Goal: Task Accomplishment & Management: Use online tool/utility

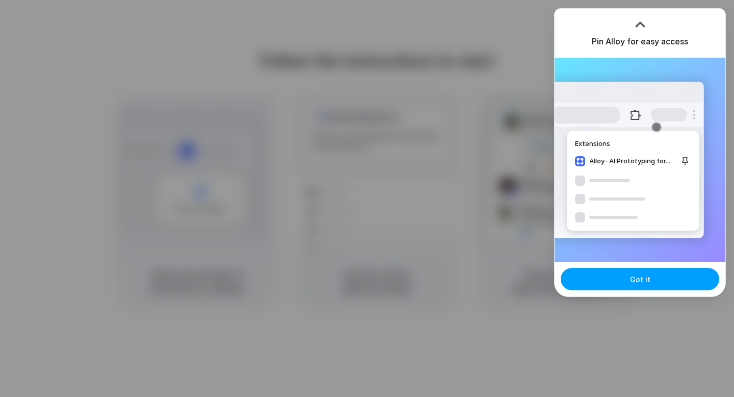
click at [613, 282] on button "Got it" at bounding box center [640, 279] width 159 height 22
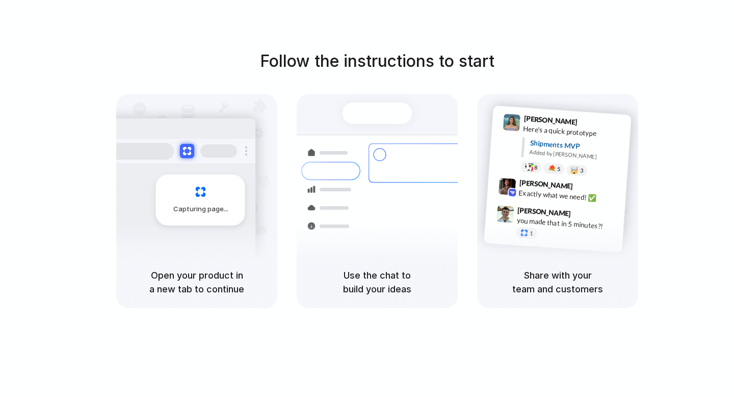
click at [368, 283] on h5 "Use the chat to build your ideas" at bounding box center [377, 282] width 137 height 28
click at [165, 276] on h5 "Open your product in a new tab to continue" at bounding box center [196, 282] width 137 height 28
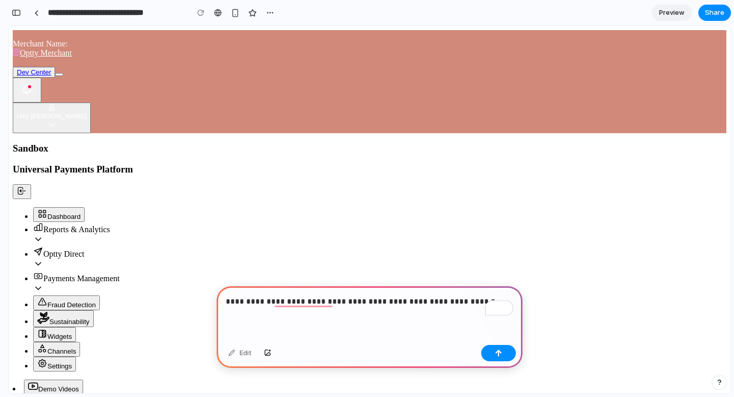
click at [468, 301] on p "**********" at bounding box center [370, 301] width 288 height 12
click at [475, 303] on p "**********" at bounding box center [370, 301] width 288 height 12
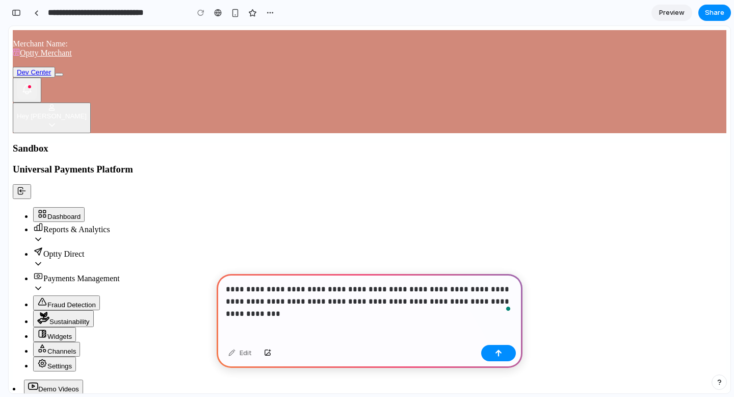
click at [420, 302] on p "**********" at bounding box center [370, 295] width 288 height 24
click at [453, 303] on p "**********" at bounding box center [370, 295] width 288 height 24
click at [500, 355] on div "button" at bounding box center [498, 352] width 7 height 7
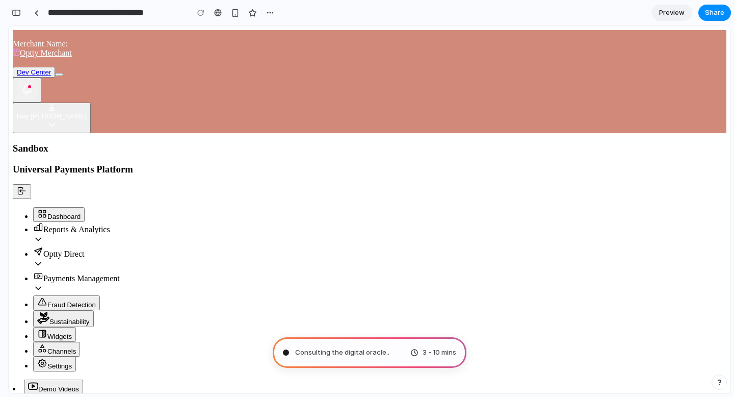
type input "**********"
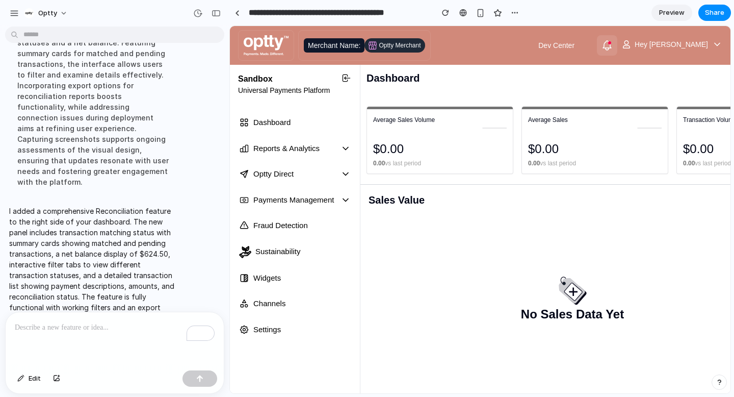
scroll to position [156, 0]
click at [271, 127] on div "Dashboard" at bounding box center [295, 121] width 134 height 24
click at [267, 149] on span "Reports & Analytics" at bounding box center [285, 146] width 73 height 13
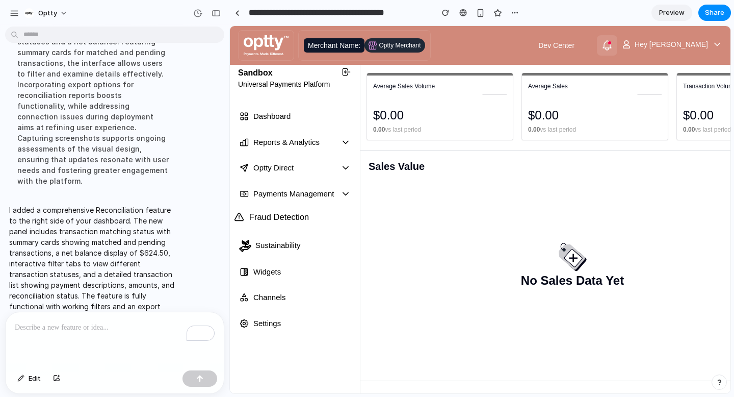
scroll to position [0, 0]
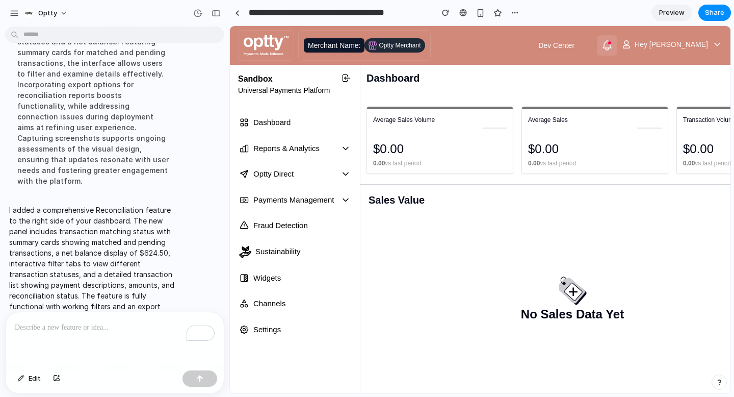
click at [660, 10] on span "Preview" at bounding box center [671, 13] width 25 height 10
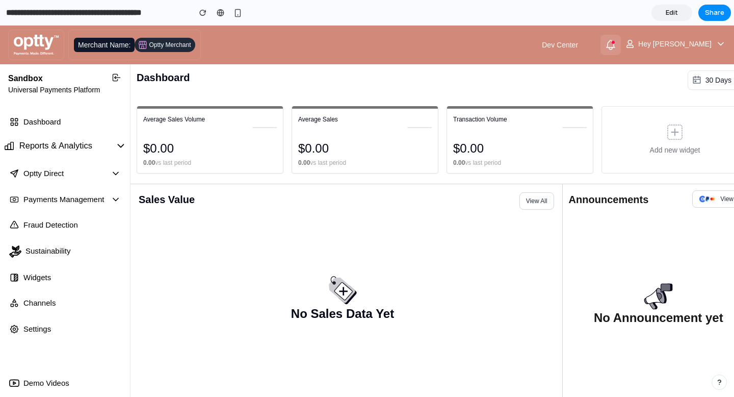
click at [50, 149] on span "Reports & Analytics" at bounding box center [55, 145] width 73 height 13
click at [45, 173] on span "Optty Direct" at bounding box center [41, 171] width 44 height 13
click at [122, 42] on div "Merchant Name:" at bounding box center [104, 45] width 61 height 14
click at [162, 39] on div "Optty Merchant" at bounding box center [165, 45] width 60 height 14
click at [152, 76] on h2 "Dashboard" at bounding box center [163, 79] width 53 height 19
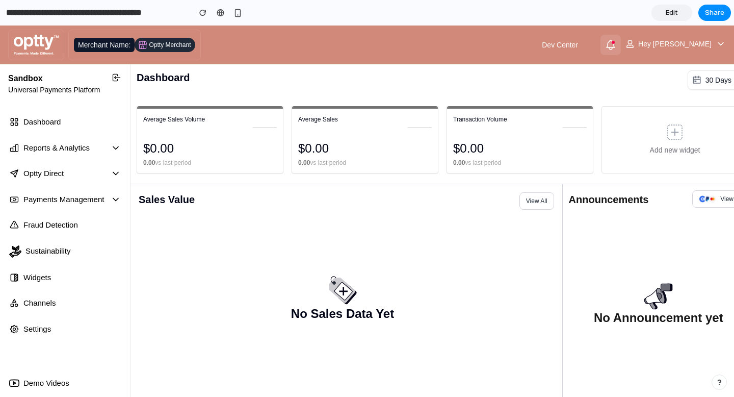
click at [113, 80] on icon at bounding box center [117, 77] width 10 height 10
click at [116, 80] on icon at bounding box center [117, 77] width 10 height 10
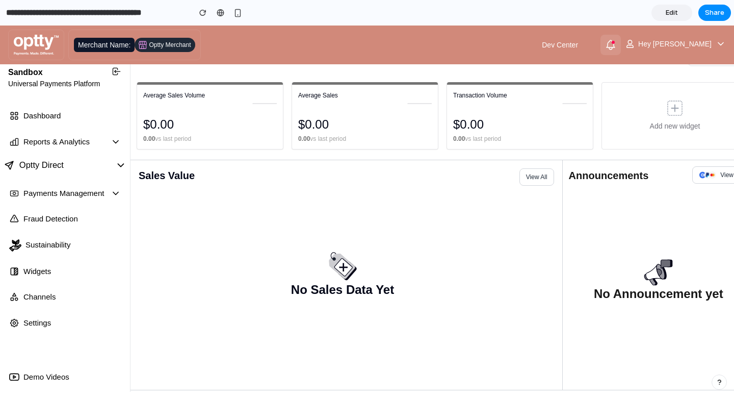
scroll to position [25, 0]
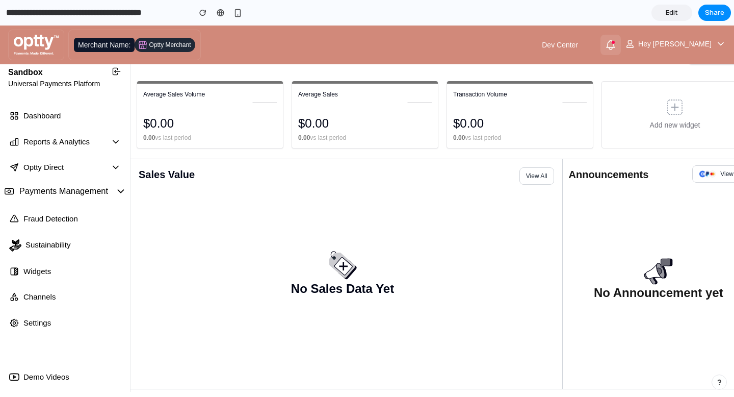
click at [53, 197] on span "Payments Management" at bounding box center [63, 191] width 89 height 13
click at [45, 220] on span "Fraud Detection" at bounding box center [49, 217] width 60 height 13
click at [45, 238] on span "Sustainability" at bounding box center [45, 243] width 49 height 13
click at [41, 270] on span "Widgets" at bounding box center [34, 269] width 31 height 13
click at [39, 294] on span "Channels" at bounding box center [37, 295] width 36 height 13
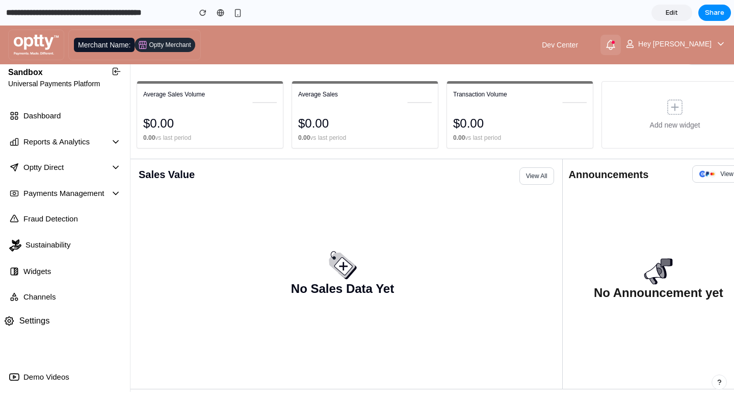
click at [33, 323] on span "Settings" at bounding box center [34, 320] width 31 height 13
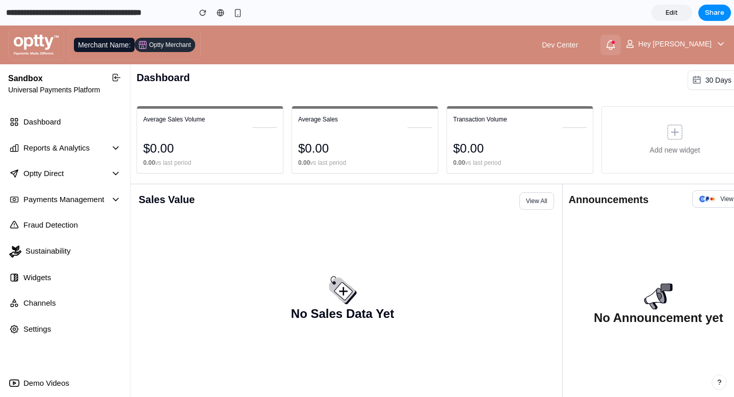
click at [669, 13] on span "Edit" at bounding box center [672, 13] width 12 height 10
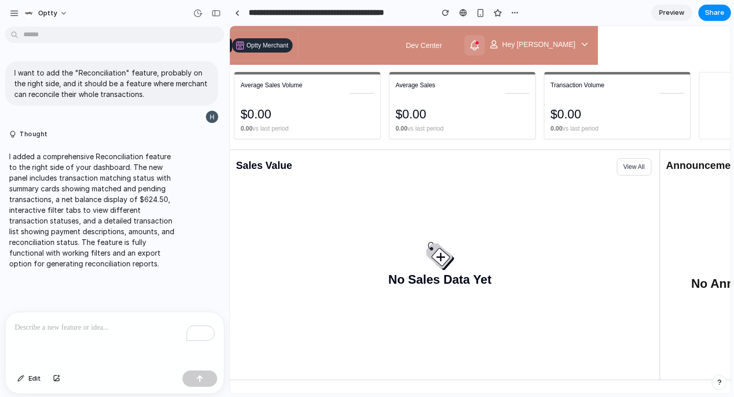
scroll to position [35, 451]
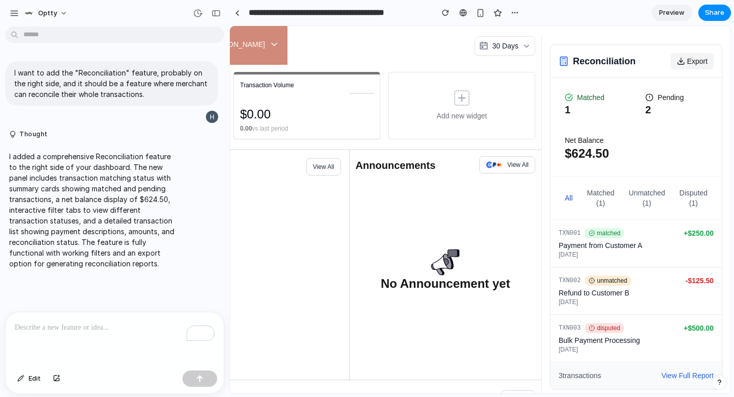
click at [694, 61] on button "Export" at bounding box center [692, 61] width 43 height 16
click at [582, 100] on span "Matched" at bounding box center [591, 97] width 28 height 10
click at [566, 105] on div "1" at bounding box center [596, 109] width 62 height 14
click at [567, 154] on div "$ 624.50" at bounding box center [636, 153] width 143 height 16
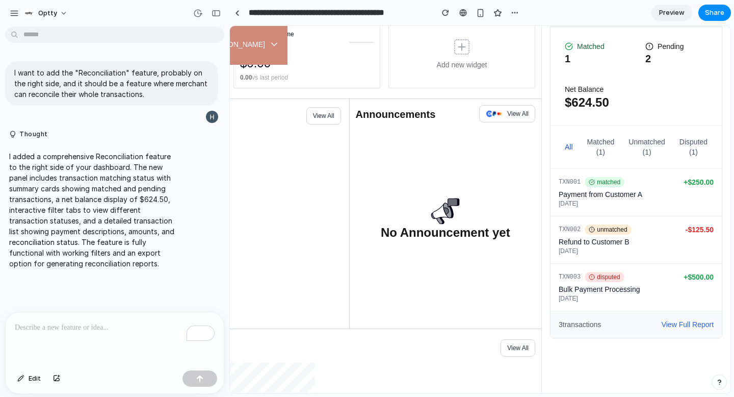
scroll to position [110, 451]
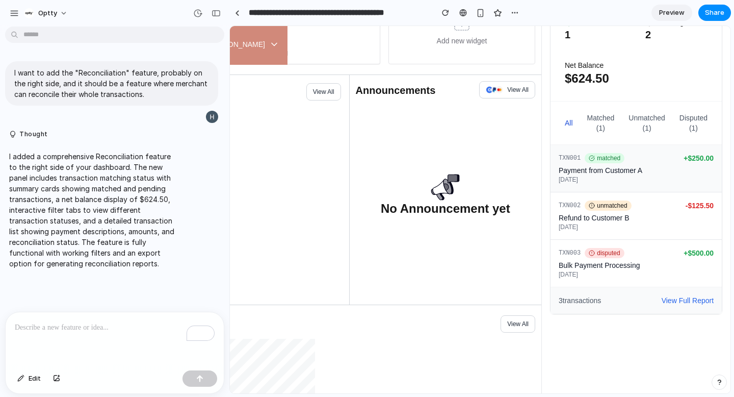
click at [589, 163] on div "TXN001 matched Payment from Customer A 2024-01-15" at bounding box center [621, 168] width 125 height 31
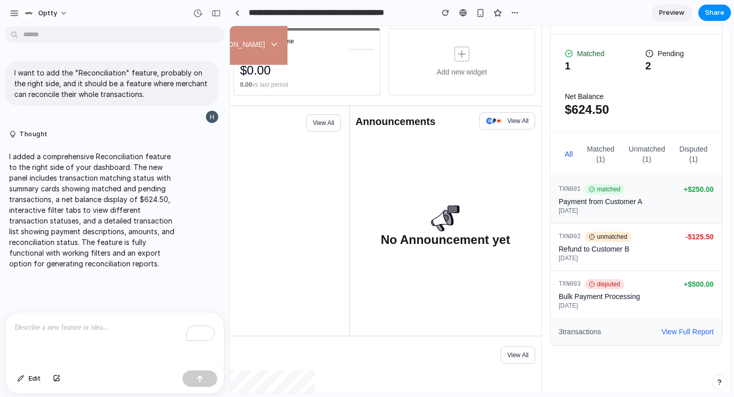
scroll to position [78, 451]
click at [694, 197] on div "TXN001 matched Payment from Customer A 2024-01-15 + $ 250.00" at bounding box center [636, 200] width 155 height 31
click at [694, 275] on div "TXN003 disputed Bulk Payment Processing 2024-01-14 + $ 500.00" at bounding box center [636, 294] width 171 height 47
click at [664, 9] on span "Preview" at bounding box center [671, 13] width 25 height 10
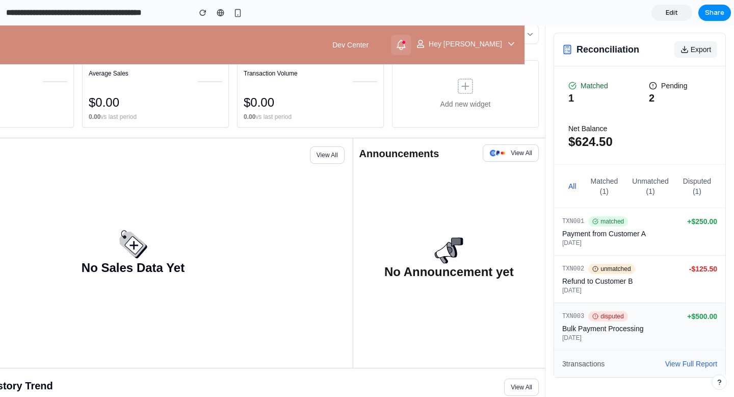
scroll to position [50, 217]
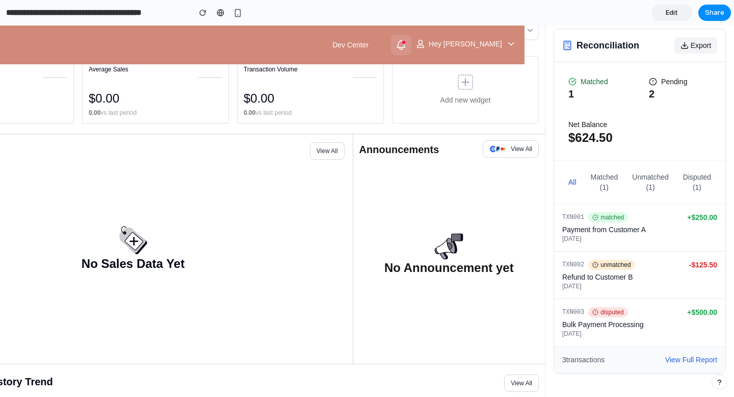
click at [670, 360] on button "View Full Report" at bounding box center [691, 359] width 52 height 10
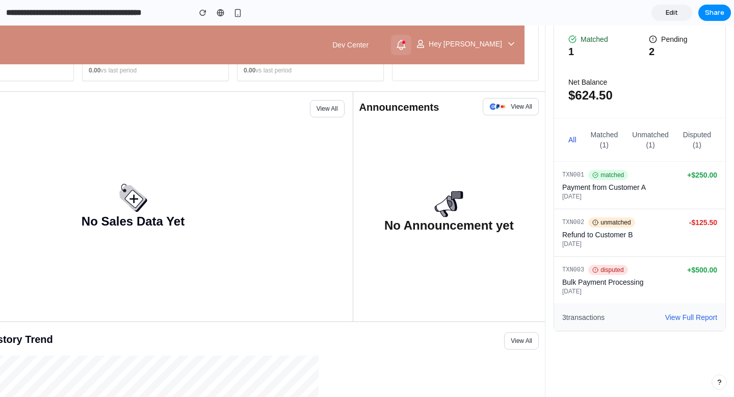
scroll to position [107, 217]
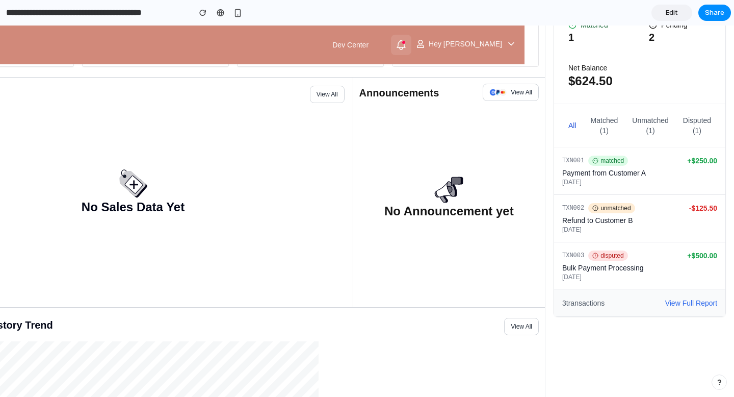
click at [592, 308] on div "3 transactions View Full Report" at bounding box center [639, 302] width 171 height 27
click at [680, 300] on button "View Full Report" at bounding box center [691, 303] width 52 height 10
click at [698, 264] on div "TXN003 disputed Bulk Payment Processing 2024-01-14 + $ 500.00" at bounding box center [639, 265] width 155 height 31
click at [697, 216] on div "TXN002 unmatched Refund to Customer B 2024-01-15 - $ 125.50" at bounding box center [639, 218] width 155 height 31
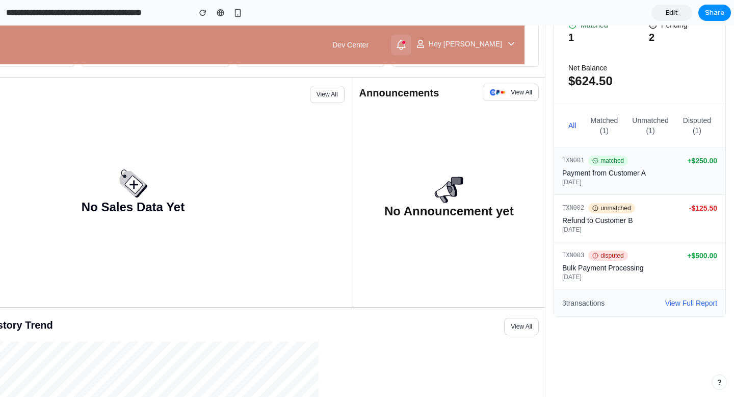
click at [700, 168] on div "TXN001 matched Payment from Customer A 2024-01-15 + $ 250.00" at bounding box center [639, 171] width 155 height 31
click at [694, 116] on button "disputed (1)" at bounding box center [697, 125] width 40 height 27
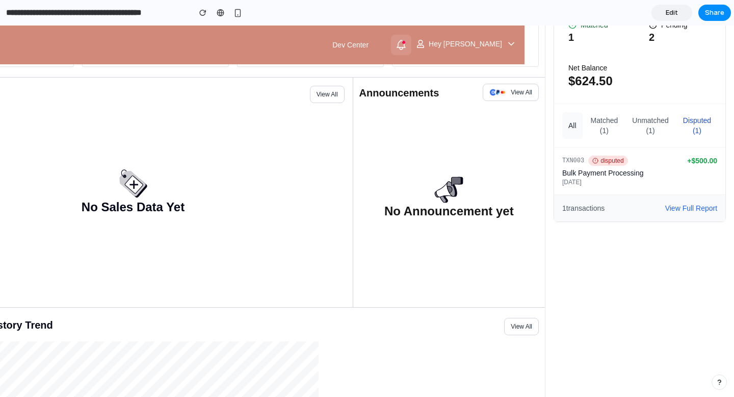
click at [568, 122] on button "all" at bounding box center [572, 125] width 20 height 27
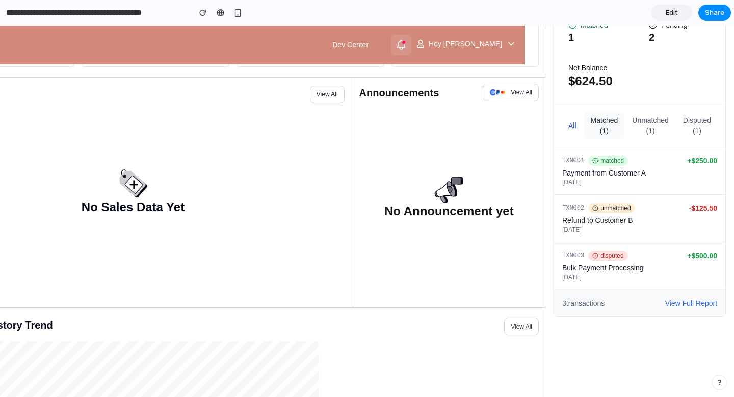
click at [592, 127] on button "matched (1)" at bounding box center [605, 125] width 40 height 27
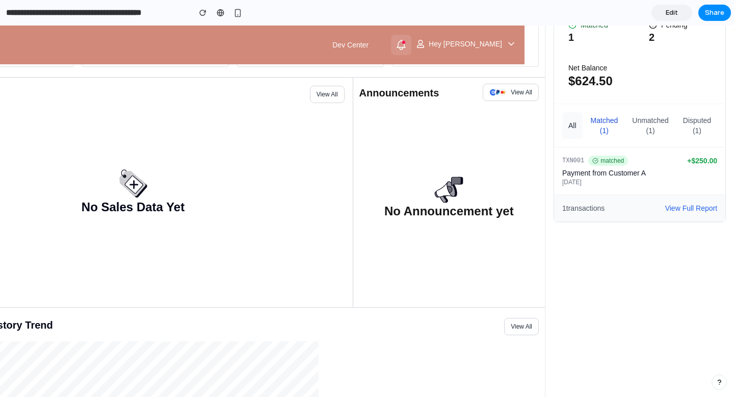
click at [565, 126] on button "all" at bounding box center [572, 125] width 20 height 27
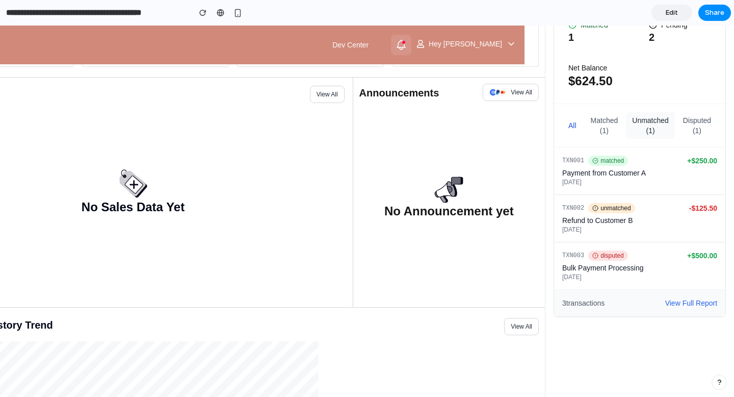
click at [654, 128] on button "unmatched (1)" at bounding box center [650, 125] width 49 height 27
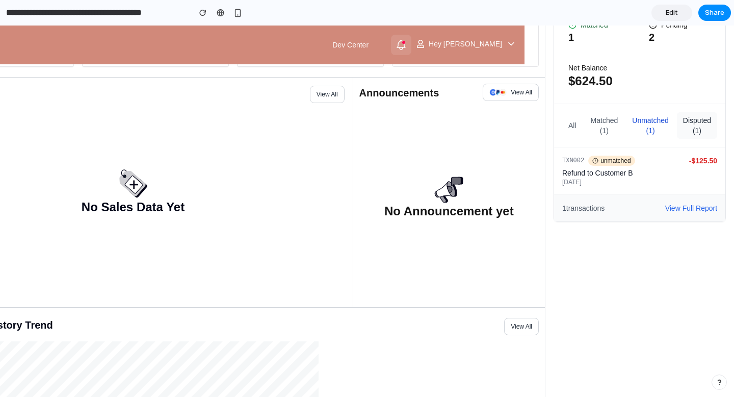
click at [698, 126] on button "disputed (1)" at bounding box center [697, 125] width 40 height 27
click at [600, 121] on button "matched (1)" at bounding box center [605, 125] width 40 height 27
click at [576, 123] on div "all matched (1) unmatched (1) disputed (1)" at bounding box center [639, 125] width 155 height 27
click at [571, 123] on button "all" at bounding box center [572, 125] width 20 height 27
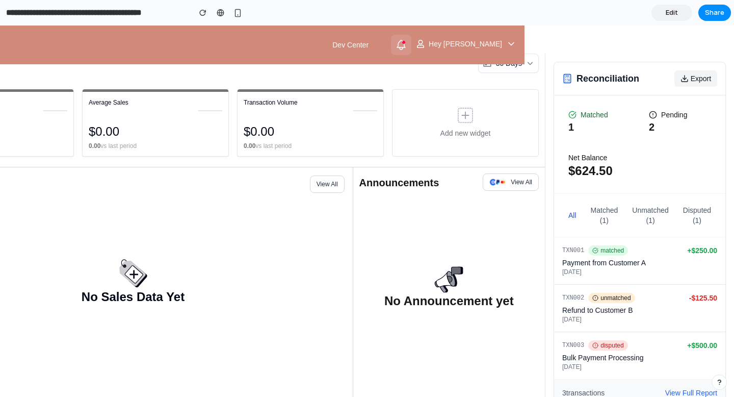
scroll to position [22, 217]
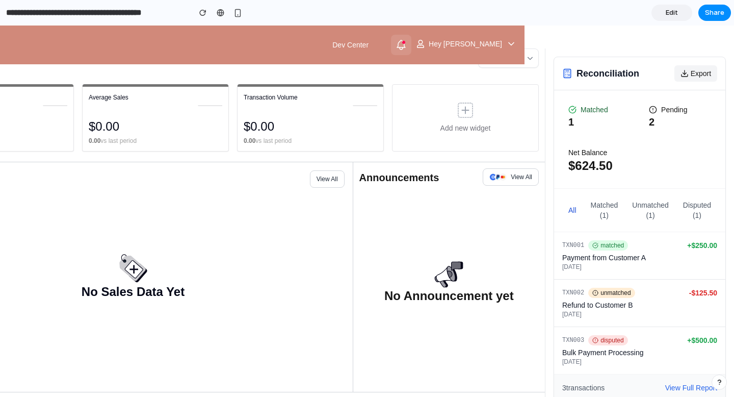
click at [592, 70] on h3 "Reconciliation" at bounding box center [608, 73] width 63 height 14
click at [564, 75] on rect at bounding box center [567, 73] width 7 height 9
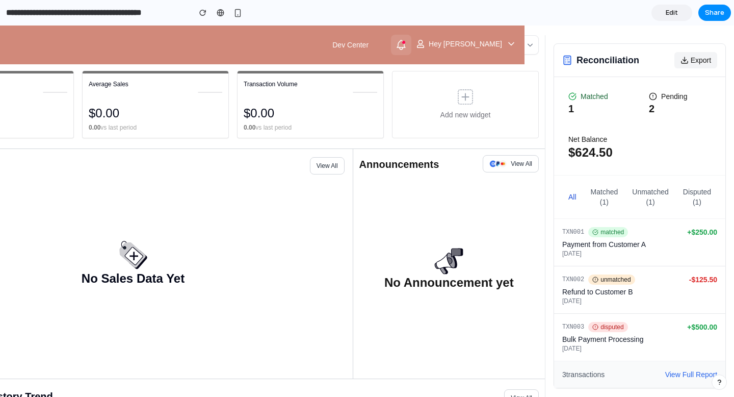
scroll to position [37, 217]
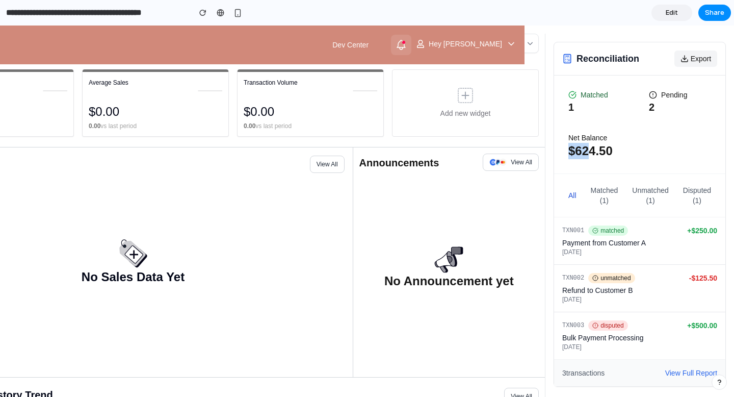
drag, startPoint x: 585, startPoint y: 149, endPoint x: 560, endPoint y: 149, distance: 24.5
click at [568, 149] on div "$ 624.50" at bounding box center [639, 151] width 143 height 16
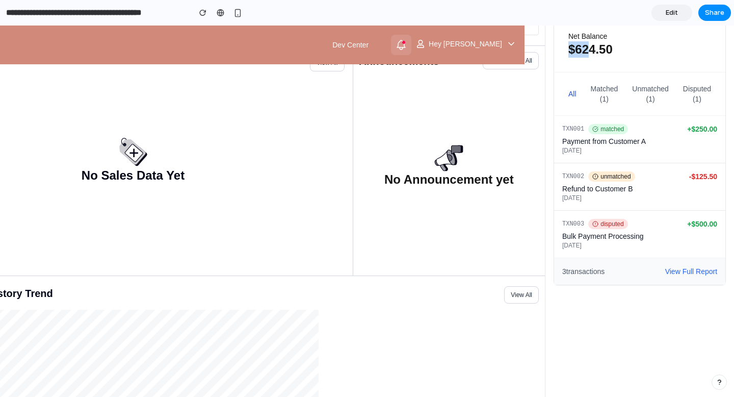
scroll to position [145, 217]
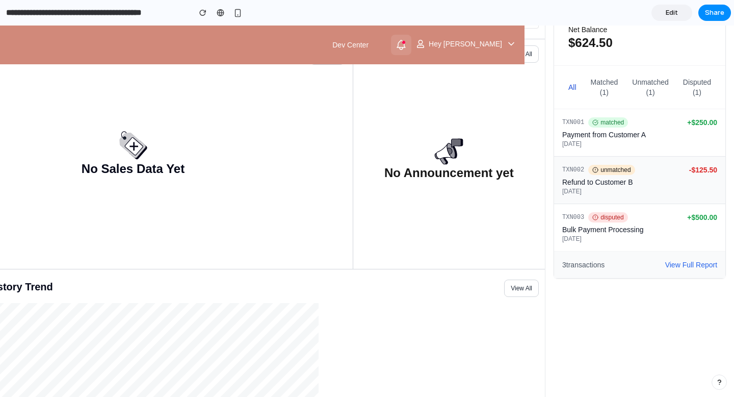
click at [617, 167] on span "unmatched" at bounding box center [611, 170] width 46 height 10
click at [581, 260] on span "3 transactions" at bounding box center [583, 265] width 42 height 10
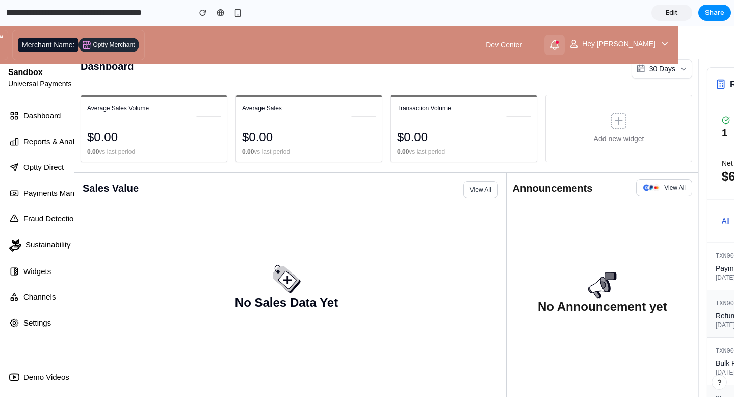
scroll to position [11, 0]
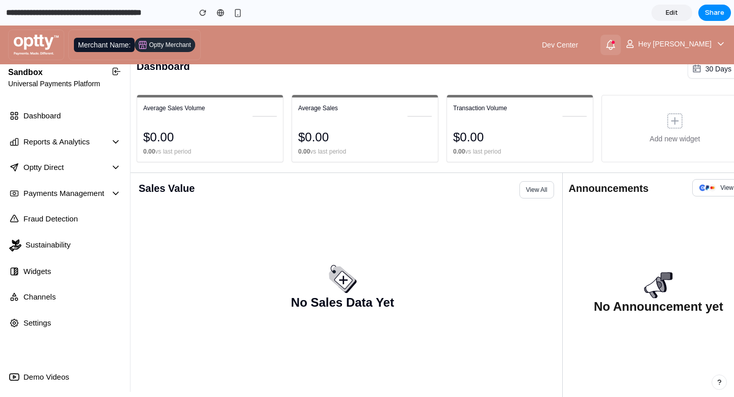
click at [668, 16] on span "Edit" at bounding box center [672, 13] width 12 height 10
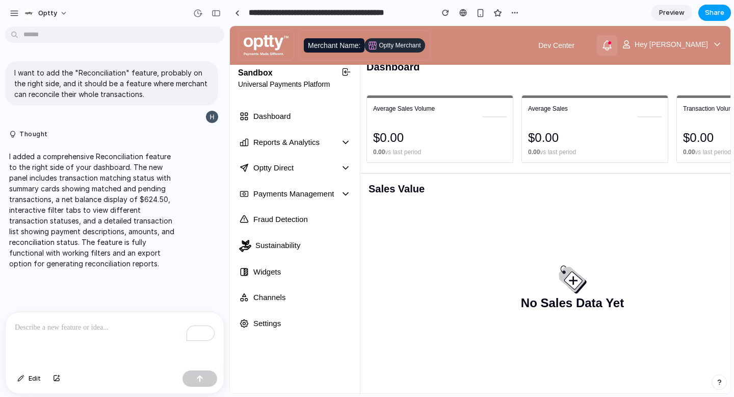
click at [715, 16] on span "Share" at bounding box center [714, 13] width 19 height 10
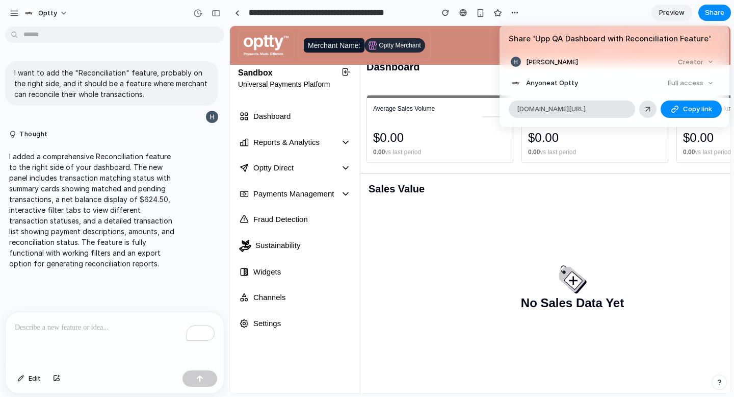
click at [547, 83] on span "Anyone at Optty" at bounding box center [552, 83] width 52 height 10
click at [713, 82] on div "Full access" at bounding box center [691, 83] width 54 height 14
click at [702, 85] on div "Full access" at bounding box center [691, 83] width 54 height 14
click at [696, 59] on div "Creator" at bounding box center [696, 62] width 44 height 14
click at [695, 65] on div "Creator" at bounding box center [696, 62] width 44 height 14
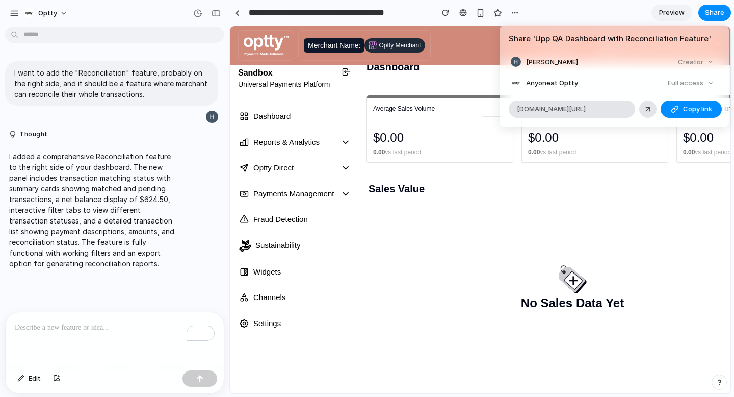
click at [695, 65] on div "Creator" at bounding box center [696, 62] width 44 height 14
click at [671, 108] on div "button" at bounding box center [675, 109] width 8 height 8
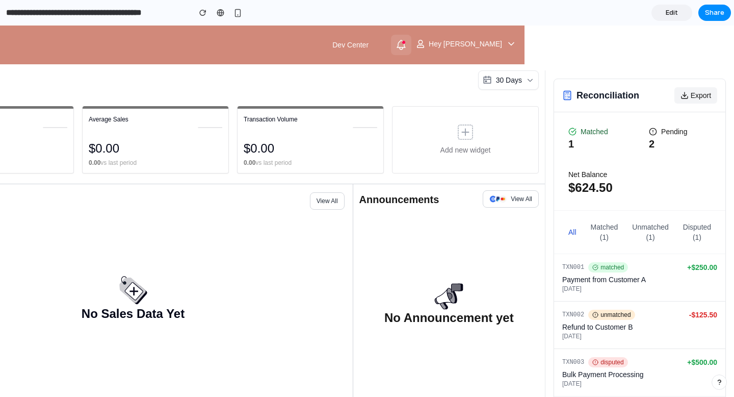
scroll to position [0, 217]
click at [581, 133] on span "Matched" at bounding box center [595, 131] width 28 height 10
click at [568, 137] on div "1" at bounding box center [599, 144] width 62 height 14
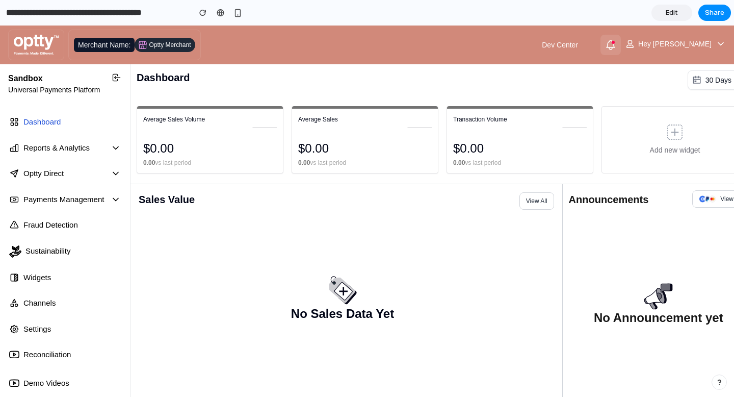
scroll to position [0, 0]
click at [674, 12] on span "Edit" at bounding box center [672, 13] width 12 height 10
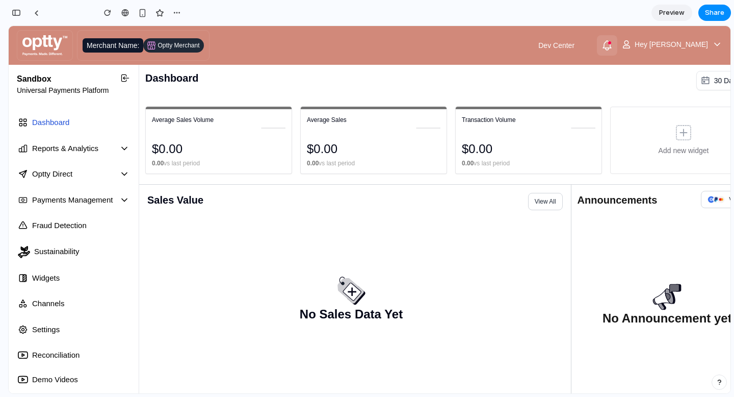
scroll to position [1377, 0]
click at [14, 9] on button "button" at bounding box center [16, 13] width 16 height 16
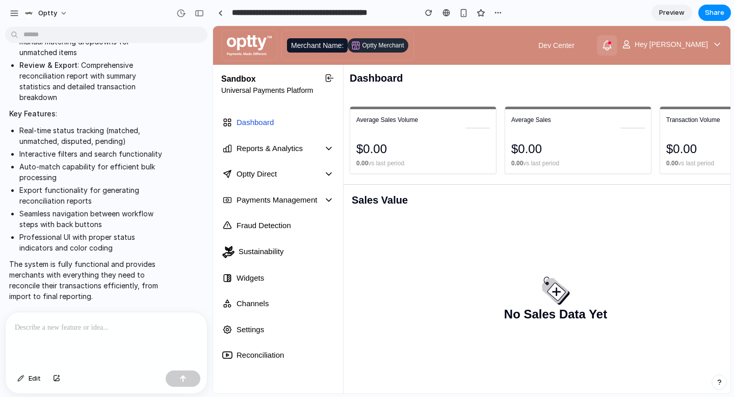
scroll to position [0, 0]
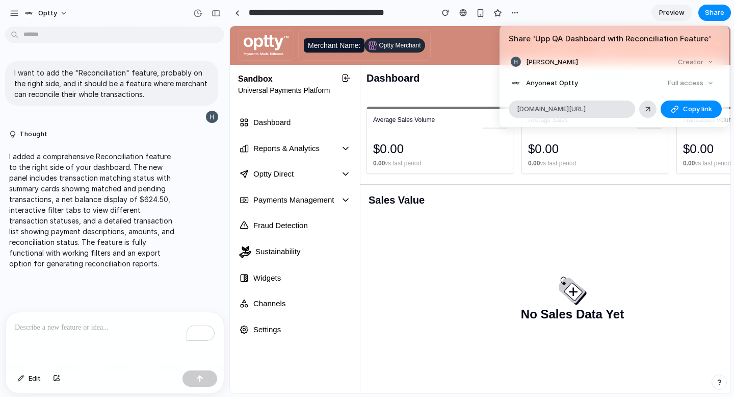
scroll to position [11, 0]
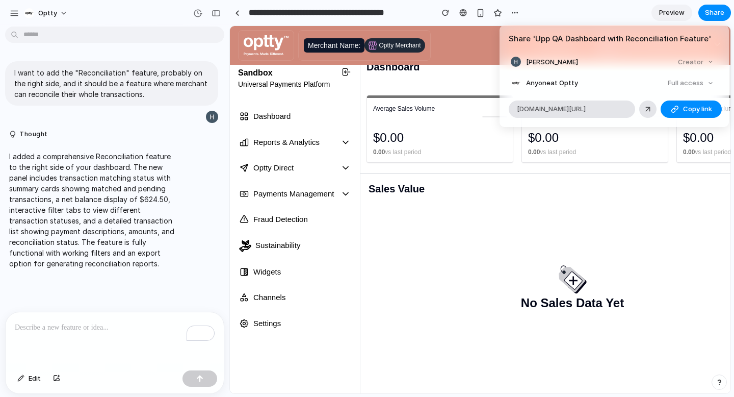
click at [676, 87] on div "Full access" at bounding box center [691, 83] width 54 height 14
click at [679, 86] on div "Full access" at bounding box center [691, 83] width 54 height 14
click at [547, 173] on div "Share ' Upp QA Dashboard with Reconciliation Feature ' [PERSON_NAME] Creator An…" at bounding box center [367, 198] width 734 height 397
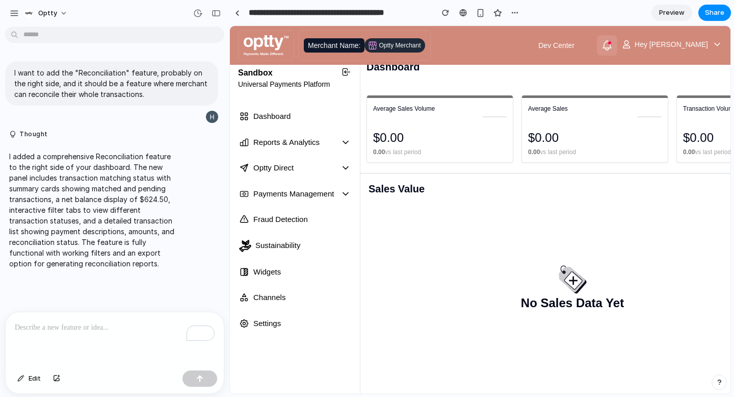
click at [663, 11] on span "Preview" at bounding box center [671, 13] width 25 height 10
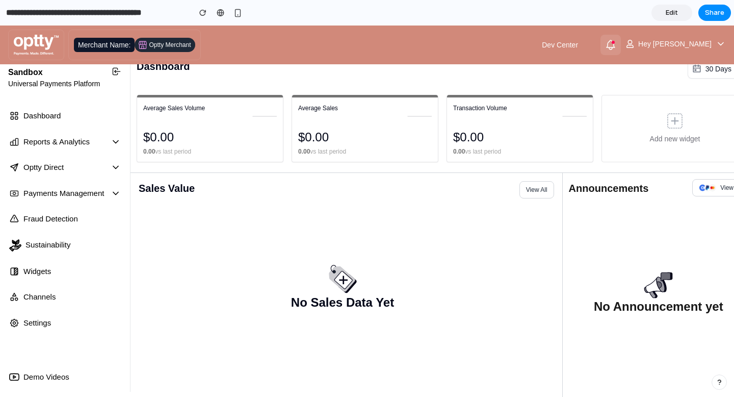
click at [663, 11] on link "Edit" at bounding box center [672, 13] width 41 height 16
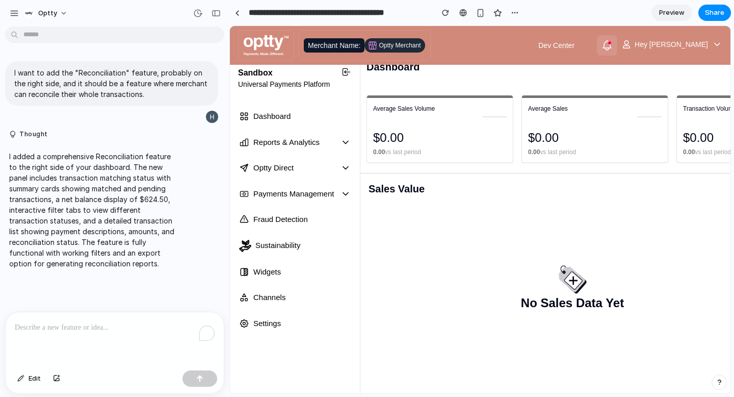
click at [71, 326] on p "To enrich screen reader interactions, please activate Accessibility in Grammarl…" at bounding box center [115, 327] width 200 height 12
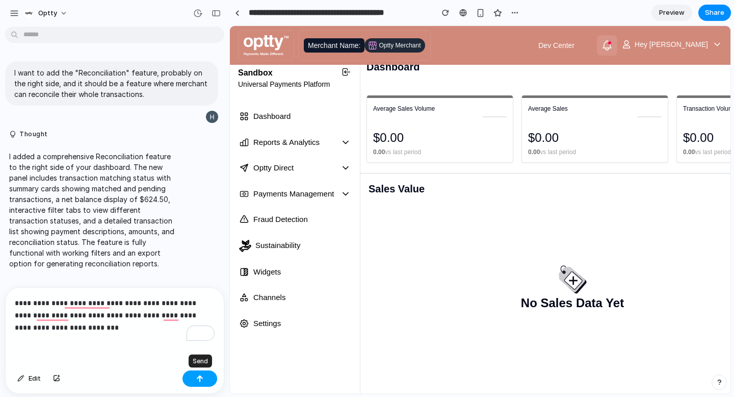
click at [204, 381] on button "button" at bounding box center [200, 378] width 35 height 16
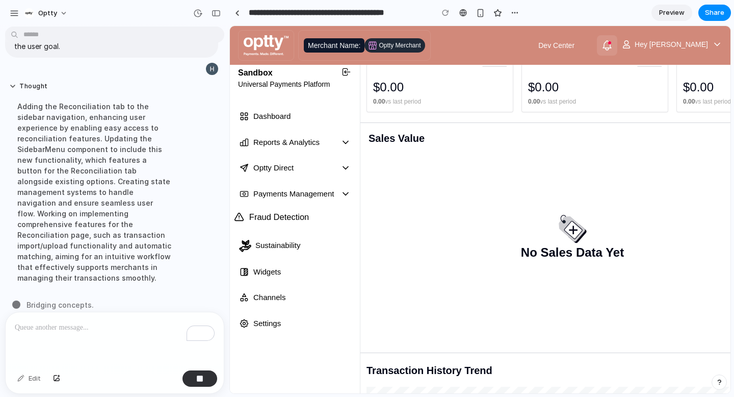
scroll to position [79, 0]
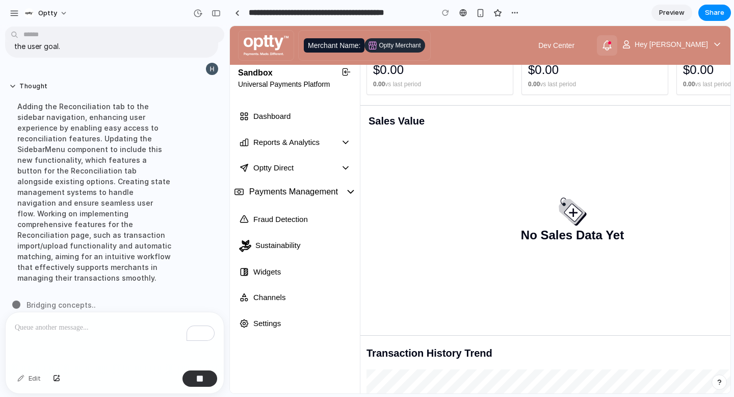
click at [348, 190] on icon at bounding box center [351, 191] width 6 height 3
click at [345, 171] on icon at bounding box center [350, 165] width 11 height 11
click at [343, 138] on div "Reports & Analytics" at bounding box center [295, 140] width 134 height 24
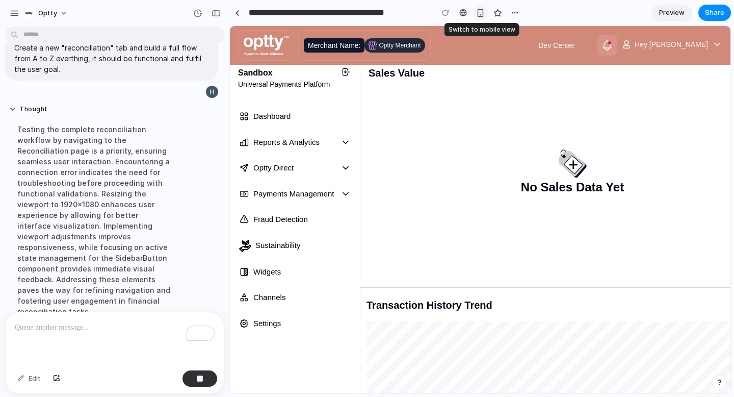
scroll to position [280, 0]
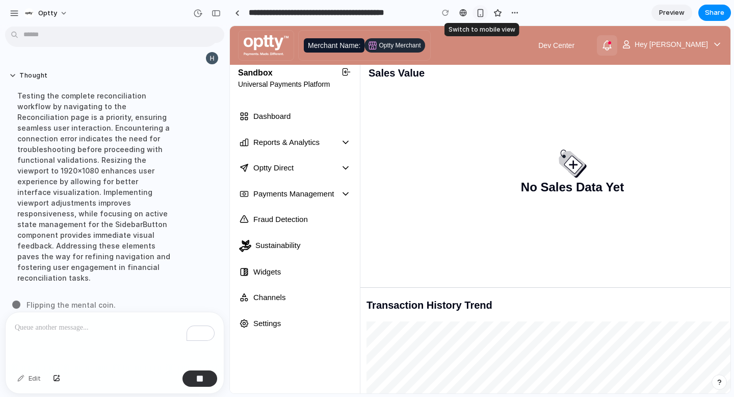
click at [481, 13] on div "button" at bounding box center [480, 13] width 9 height 9
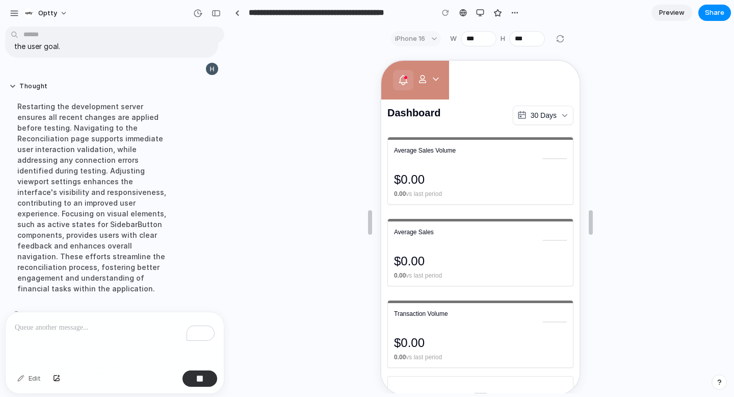
scroll to position [0, 127]
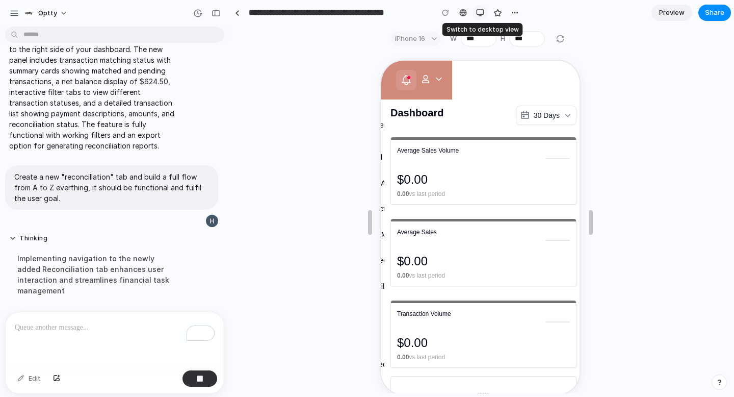
click at [481, 15] on div "button" at bounding box center [480, 13] width 8 height 8
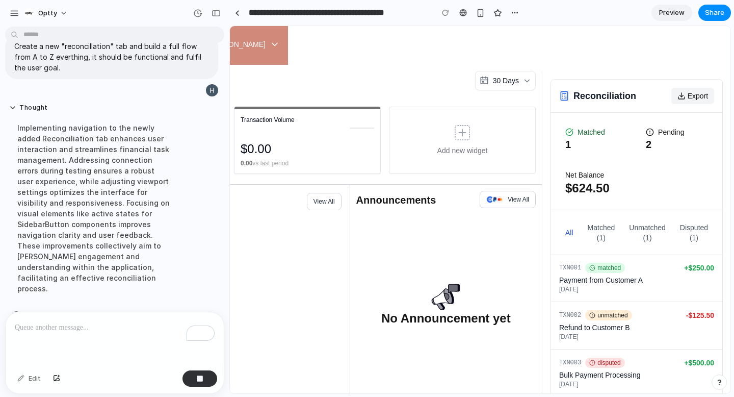
scroll to position [0, 451]
click at [481, 16] on div "button" at bounding box center [480, 13] width 9 height 9
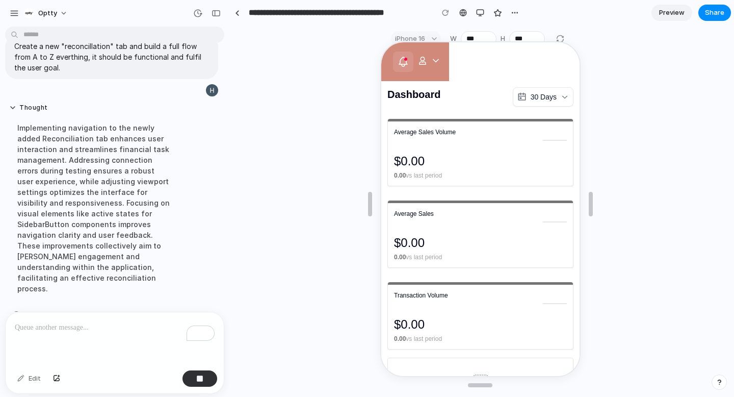
scroll to position [0, 0]
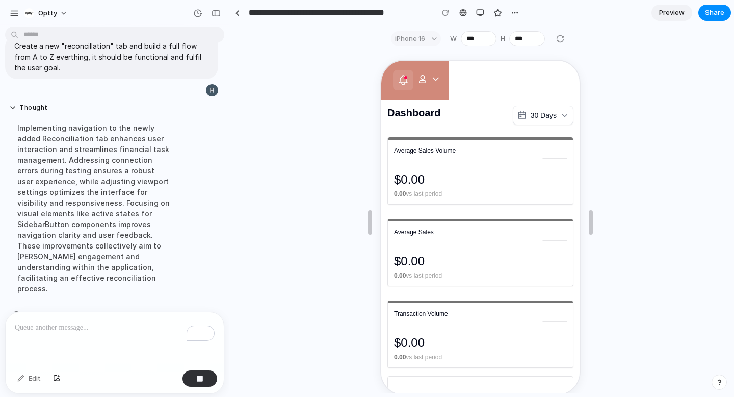
click at [652, 99] on div at bounding box center [480, 222] width 501 height 342
click at [563, 37] on div at bounding box center [560, 39] width 12 height 12
click at [559, 41] on div at bounding box center [560, 39] width 12 height 12
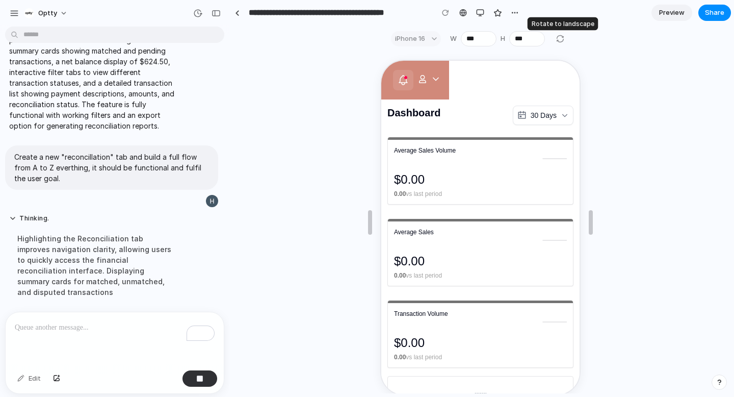
click at [559, 41] on div at bounding box center [560, 39] width 12 height 12
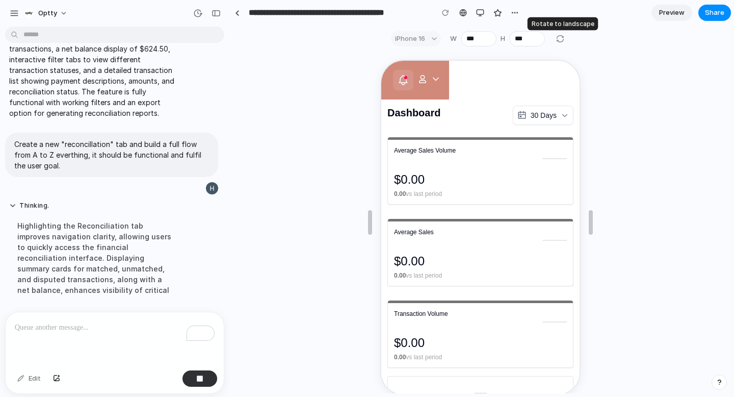
click at [559, 41] on div at bounding box center [560, 39] width 12 height 12
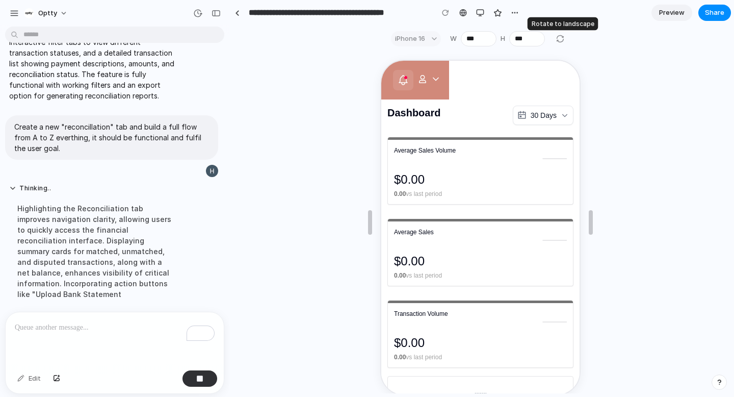
click at [559, 41] on div at bounding box center [560, 39] width 12 height 12
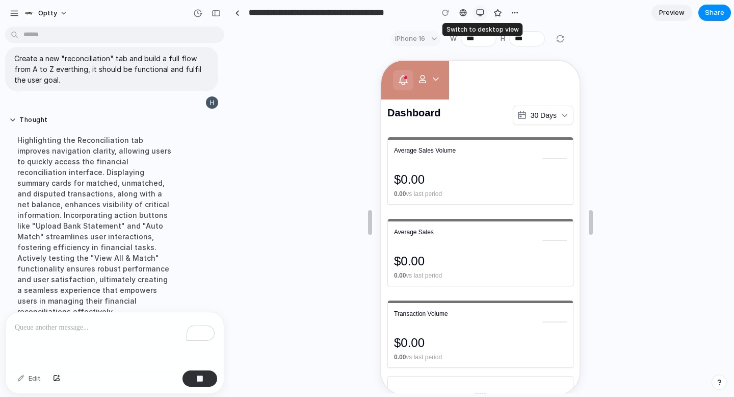
scroll to position [270, 0]
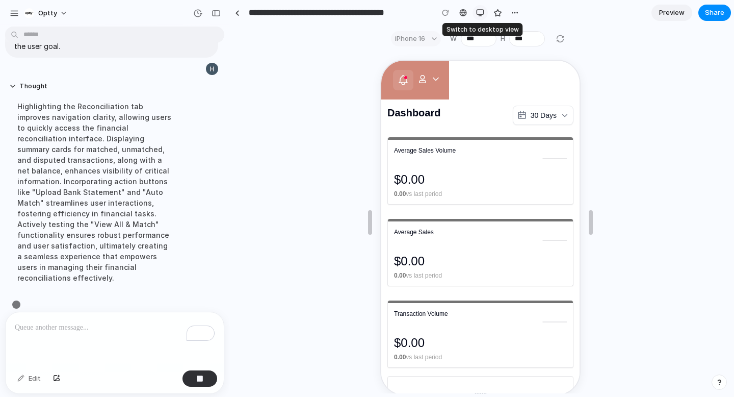
click at [483, 13] on div "button" at bounding box center [480, 13] width 8 height 8
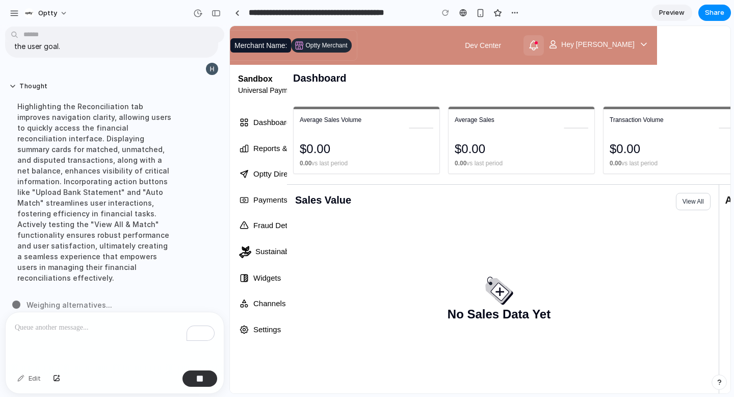
scroll to position [0, 0]
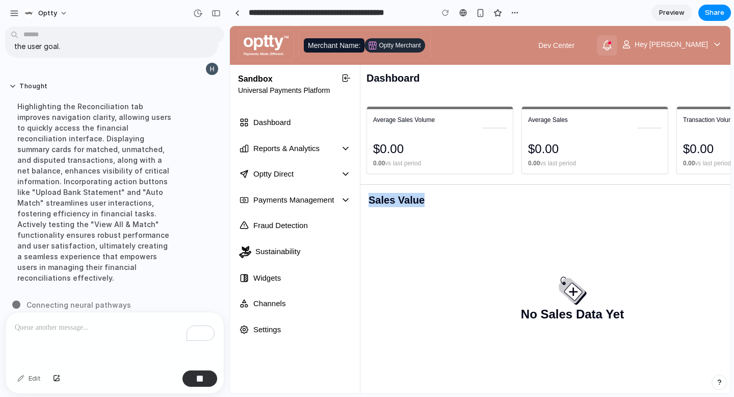
drag, startPoint x: 370, startPoint y: 201, endPoint x: 429, endPoint y: 202, distance: 58.7
click at [429, 202] on div "Sales Value View All" at bounding box center [577, 201] width 416 height 17
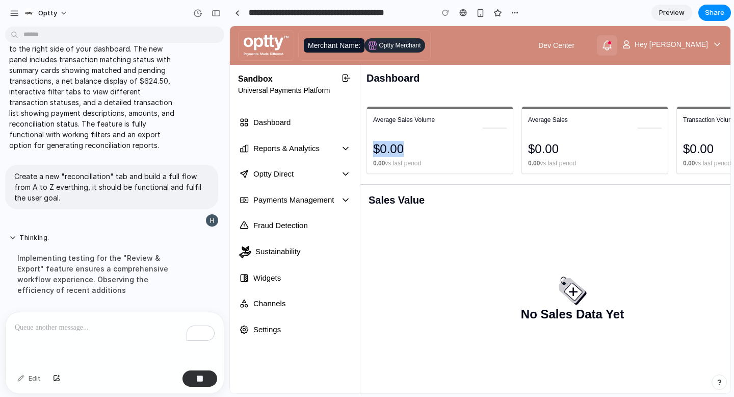
drag, startPoint x: 373, startPoint y: 149, endPoint x: 418, endPoint y: 150, distance: 44.9
click at [418, 150] on div "Average Sales Volume $0.00 0.00 vs last period" at bounding box center [440, 140] width 146 height 67
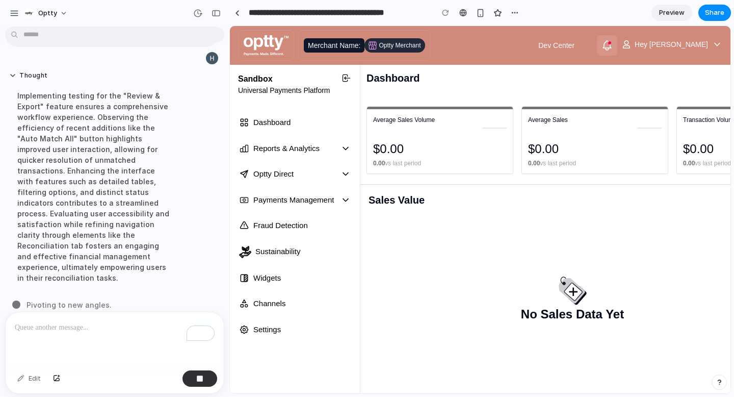
drag, startPoint x: 524, startPoint y: 137, endPoint x: 599, endPoint y: 131, distance: 75.7
click at [599, 131] on div "Average Sales $0.00 0.00 vs last period" at bounding box center [595, 140] width 146 height 67
drag, startPoint x: 571, startPoint y: 119, endPoint x: 510, endPoint y: 118, distance: 60.7
click at [510, 118] on div "Average Sales Volume $0.00 0.00 vs last period Average Sales $0.00 0.00 vs last…" at bounding box center [673, 140] width 612 height 67
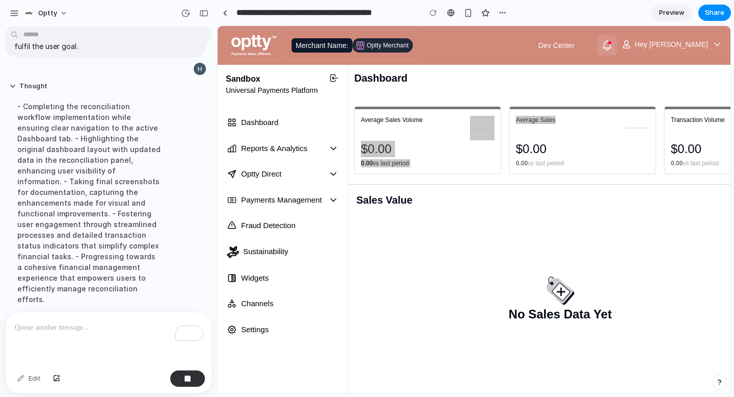
scroll to position [302, 0]
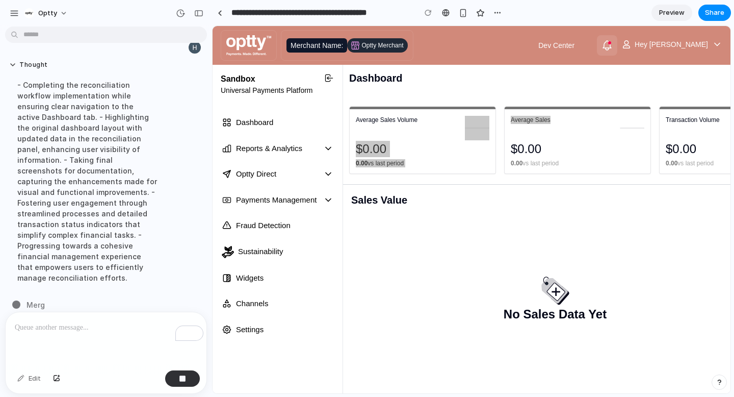
drag, startPoint x: 226, startPoint y: 188, endPoint x: 213, endPoint y: 325, distance: 138.3
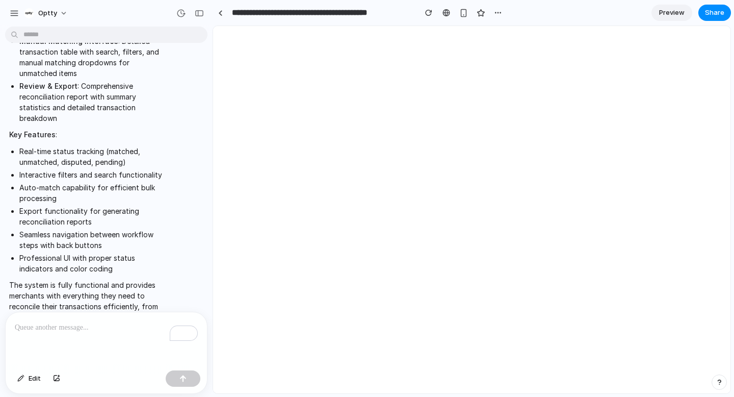
scroll to position [0, 0]
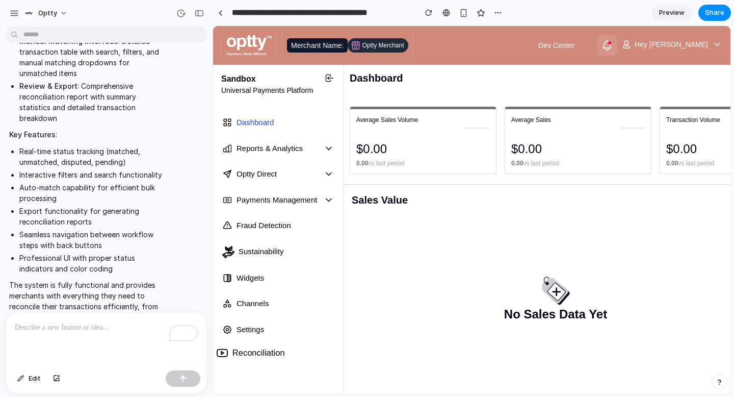
click at [270, 353] on span "Reconciliation" at bounding box center [258, 353] width 53 height 13
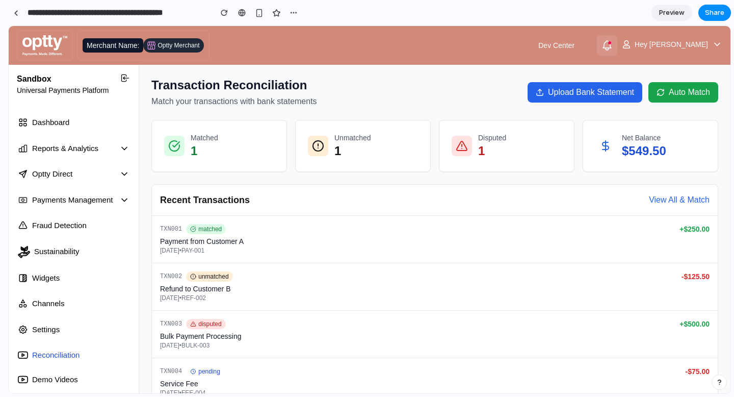
drag, startPoint x: 211, startPoint y: 195, endPoint x: 0, endPoint y: 205, distance: 210.8
click at [556, 89] on button "Upload Bank Statement" at bounding box center [585, 92] width 115 height 20
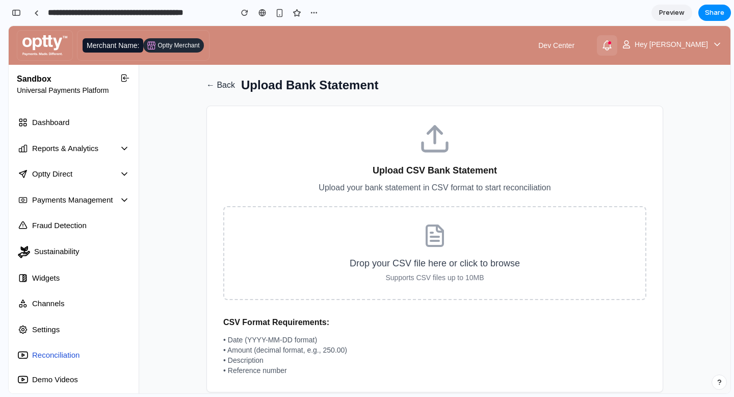
click at [220, 84] on button "← Back" at bounding box center [220, 85] width 29 height 12
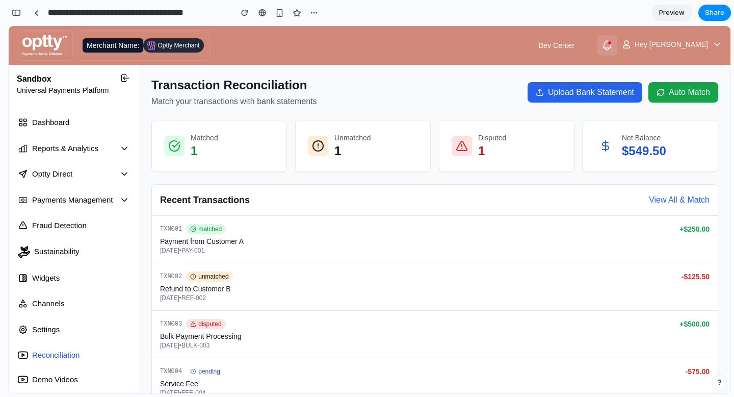
click at [639, 148] on p "$ 549.50" at bounding box center [644, 151] width 44 height 16
click at [243, 200] on h2 "Recent Transactions" at bounding box center [205, 200] width 90 height 14
click at [660, 203] on button "View All & Match" at bounding box center [679, 200] width 61 height 12
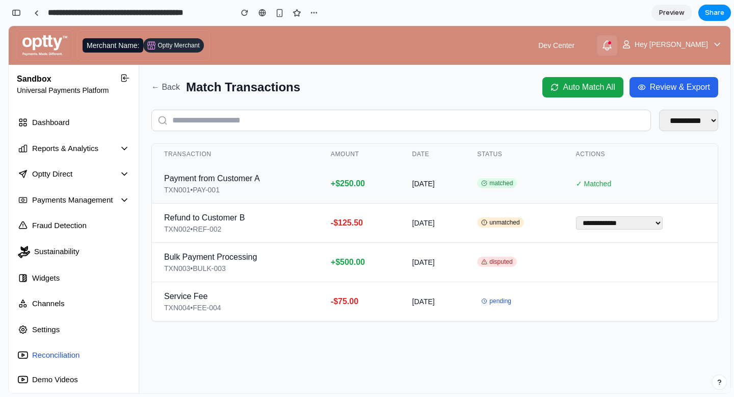
click at [576, 182] on span "✓ Matched" at bounding box center [594, 183] width 36 height 8
click at [605, 225] on select "**********" at bounding box center [619, 222] width 87 height 13
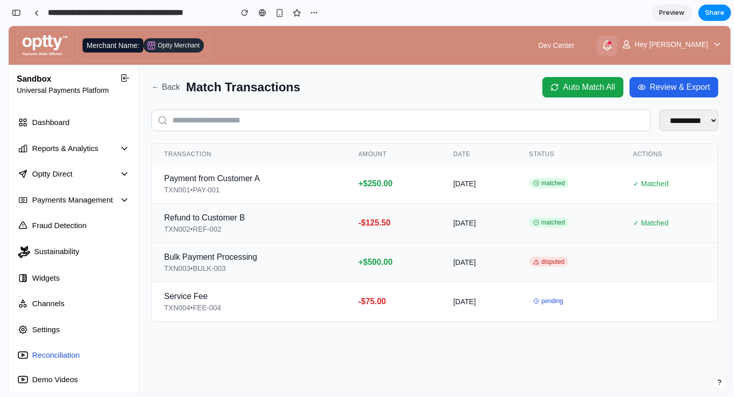
click at [564, 262] on span "disputed" at bounding box center [548, 261] width 39 height 10
click at [660, 258] on td at bounding box center [669, 262] width 97 height 39
click at [648, 284] on td at bounding box center [669, 301] width 97 height 39
click at [166, 91] on button "← Back" at bounding box center [165, 87] width 29 height 12
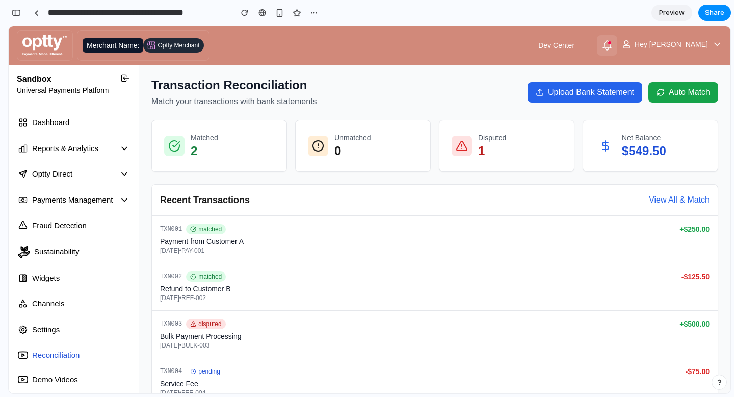
click at [342, 147] on p "0" at bounding box center [352, 151] width 37 height 16
click at [659, 92] on icon at bounding box center [661, 92] width 8 height 8
click at [666, 91] on button "Auto Match" at bounding box center [684, 92] width 70 height 20
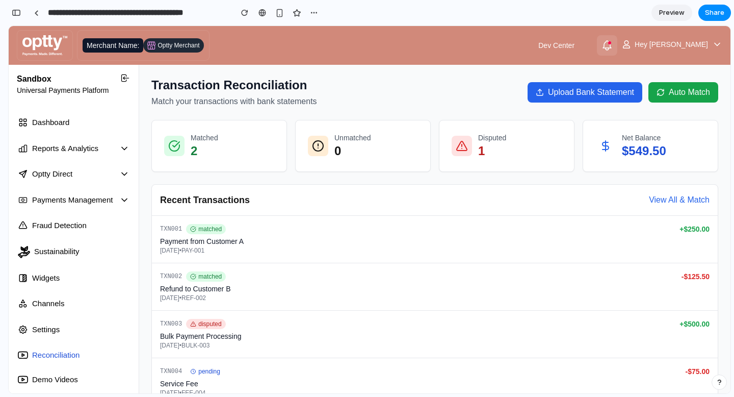
click at [666, 91] on button "Auto Match" at bounding box center [684, 92] width 70 height 20
click at [665, 92] on button "Auto Match" at bounding box center [684, 92] width 70 height 20
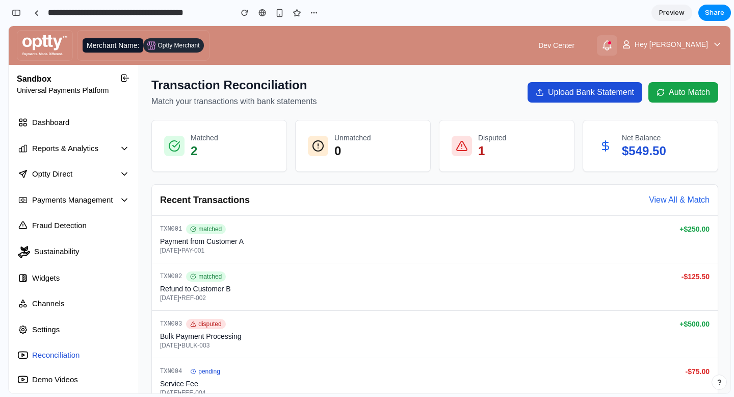
click at [618, 94] on button "Upload Bank Statement" at bounding box center [585, 92] width 115 height 20
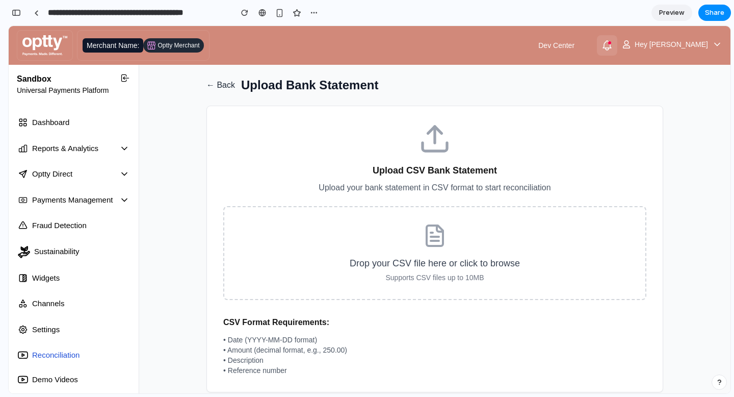
click at [210, 82] on button "← Back" at bounding box center [220, 85] width 29 height 12
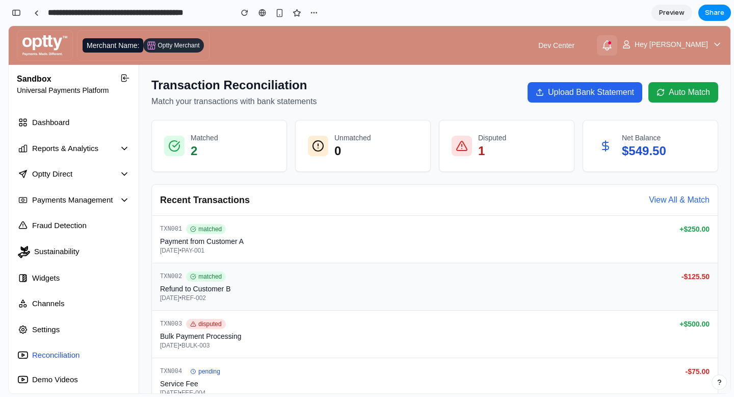
scroll to position [39, 0]
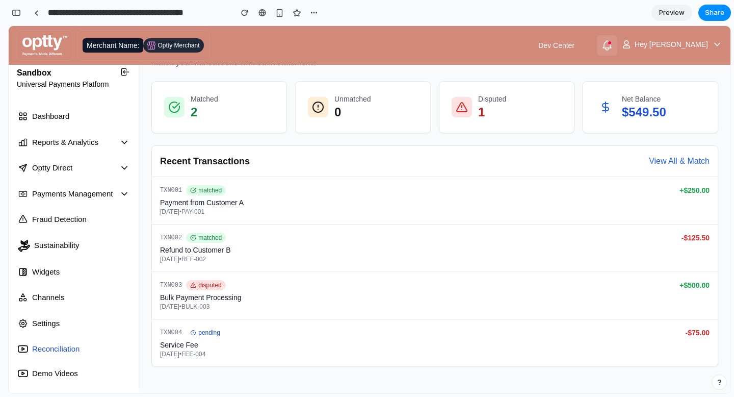
click at [653, 162] on button "View All & Match" at bounding box center [679, 161] width 61 height 12
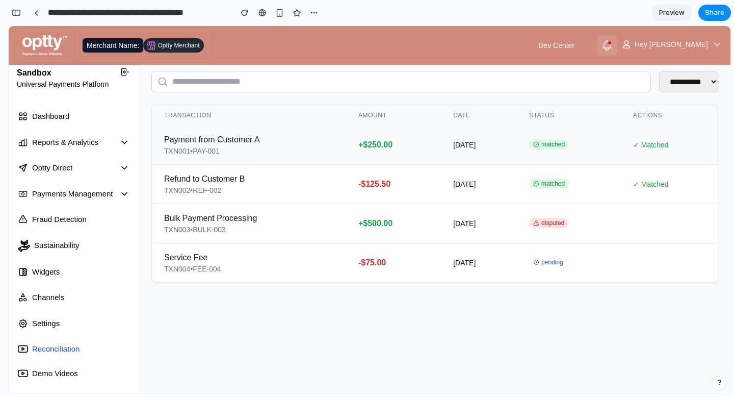
click at [656, 143] on span "✓ Matched" at bounding box center [651, 145] width 36 height 8
click at [652, 179] on td "✓ Matched" at bounding box center [669, 184] width 97 height 39
click at [645, 128] on td "✓ Matched" at bounding box center [669, 144] width 97 height 39
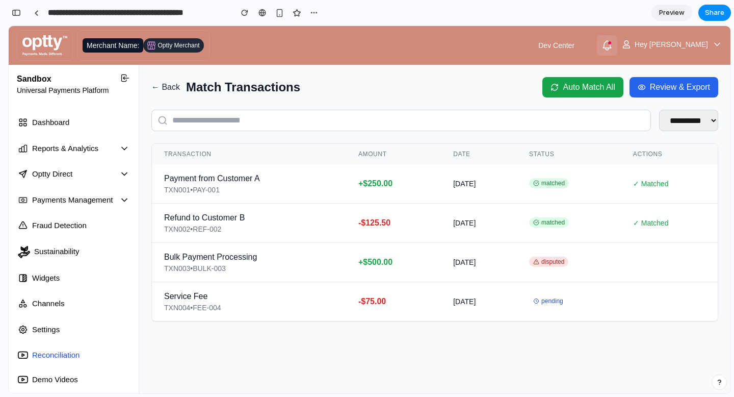
click at [171, 87] on button "← Back" at bounding box center [165, 87] width 29 height 12
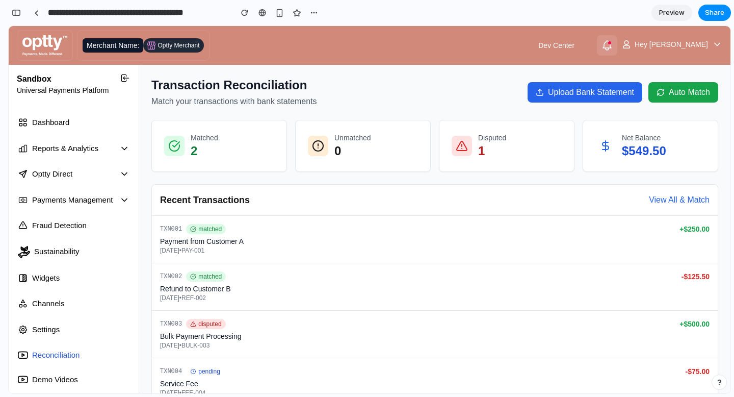
click at [689, 202] on button "View All & Match" at bounding box center [679, 200] width 61 height 12
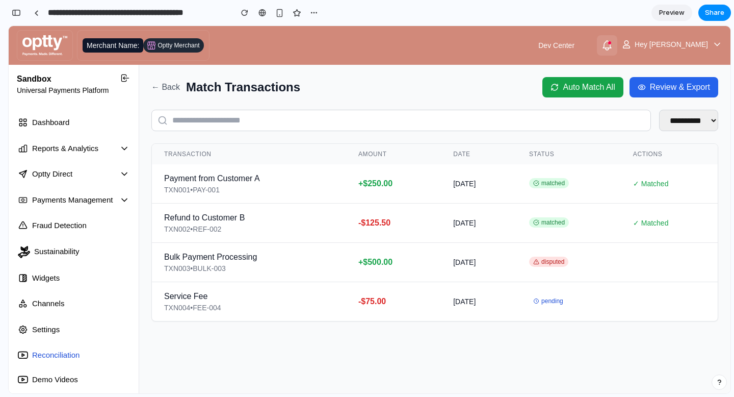
click at [583, 90] on button "Auto Match All" at bounding box center [582, 87] width 81 height 20
click at [672, 90] on button "Review & Export" at bounding box center [674, 87] width 89 height 20
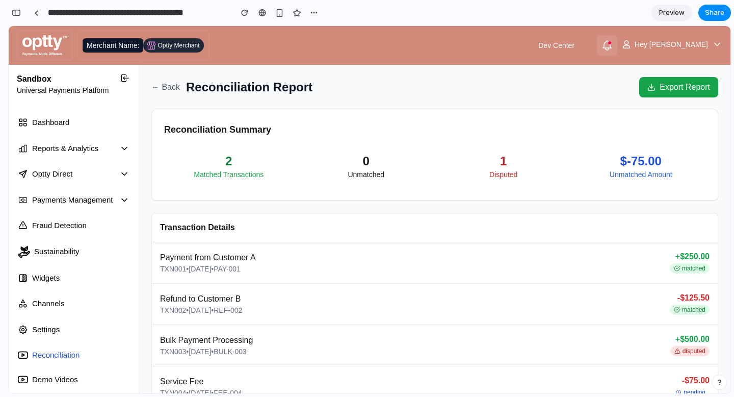
click at [651, 90] on icon at bounding box center [652, 87] width 8 height 8
click at [159, 85] on button "← Back" at bounding box center [165, 87] width 29 height 12
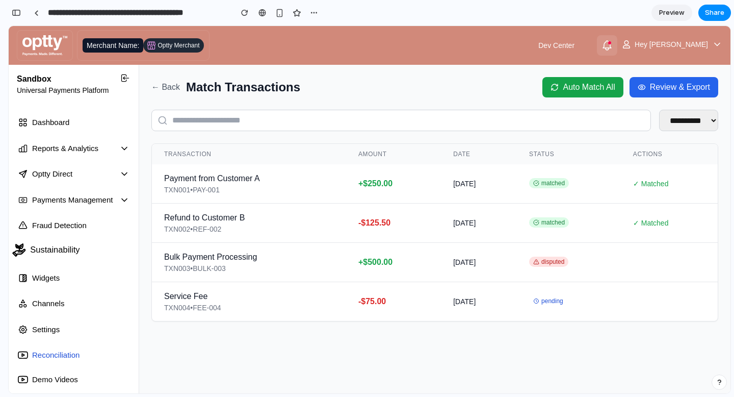
scroll to position [39, 0]
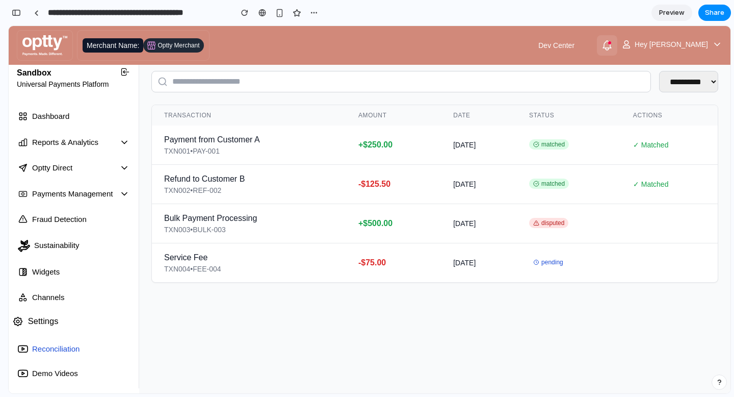
click at [44, 321] on span "Settings" at bounding box center [43, 321] width 31 height 13
click at [60, 112] on span "Dashboard" at bounding box center [48, 114] width 41 height 13
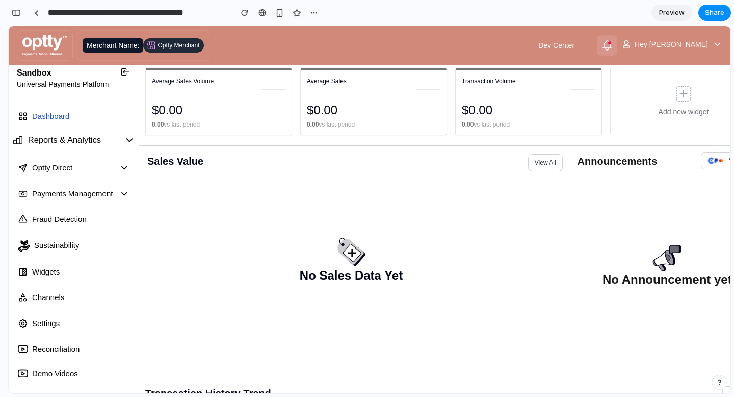
click at [65, 139] on span "Reports & Analytics" at bounding box center [64, 140] width 73 height 13
click at [51, 344] on span "Reconciliation" at bounding box center [54, 347] width 53 height 13
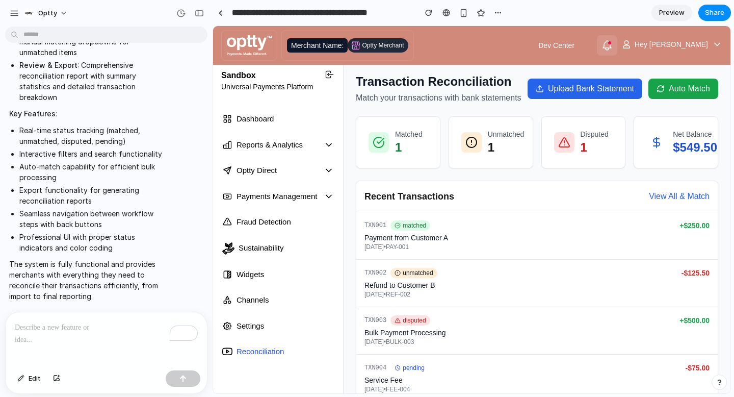
scroll to position [794, 0]
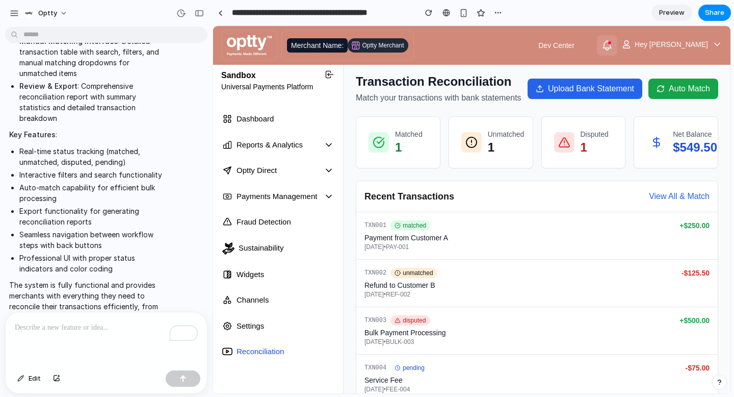
click at [689, 99] on button "Auto Match" at bounding box center [684, 89] width 70 height 20
click at [592, 69] on div "Transaction Reconciliation Match your transactions with bank statements Upload …" at bounding box center [537, 244] width 387 height 367
click at [588, 85] on button "Upload Bank Statement" at bounding box center [585, 89] width 115 height 20
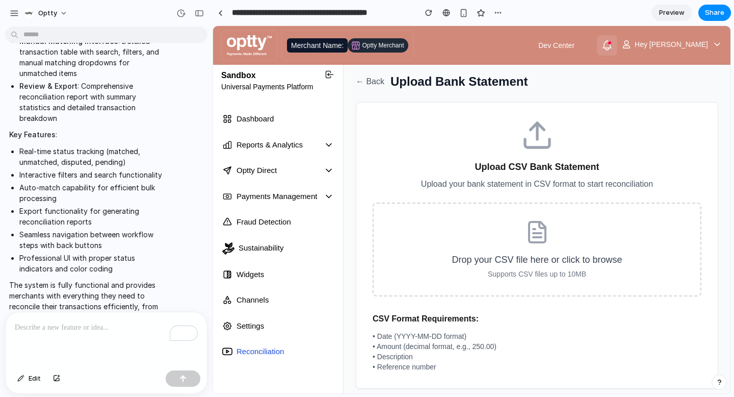
click at [549, 270] on span "Supports CSV files up to 10MB" at bounding box center [537, 274] width 98 height 10
click at [213, 26] on input "Drop your CSV file here or click to browse Supports CSV files up to 10MB" at bounding box center [213, 26] width 0 height 0
click at [372, 82] on button "← Back" at bounding box center [370, 81] width 29 height 12
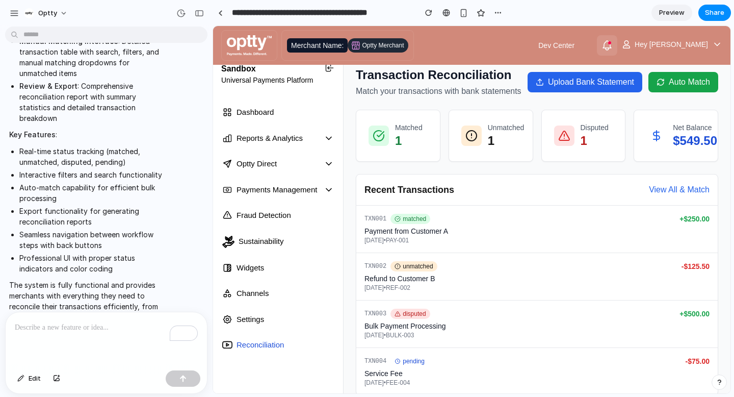
scroll to position [10, 0]
click at [594, 149] on p "1" at bounding box center [595, 141] width 28 height 16
click at [581, 149] on p "1" at bounding box center [595, 141] width 28 height 16
click at [557, 146] on div at bounding box center [564, 136] width 20 height 20
click at [473, 142] on icon at bounding box center [471, 136] width 12 height 12
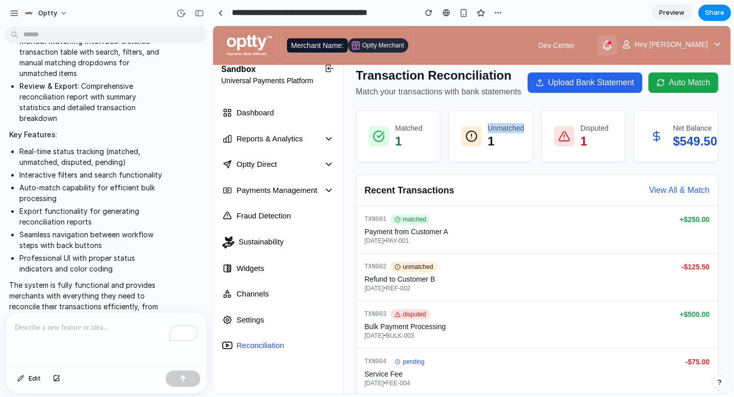
click at [473, 142] on icon at bounding box center [471, 136] width 12 height 12
click at [388, 146] on div at bounding box center [379, 136] width 20 height 20
